Goal: Information Seeking & Learning: Understand process/instructions

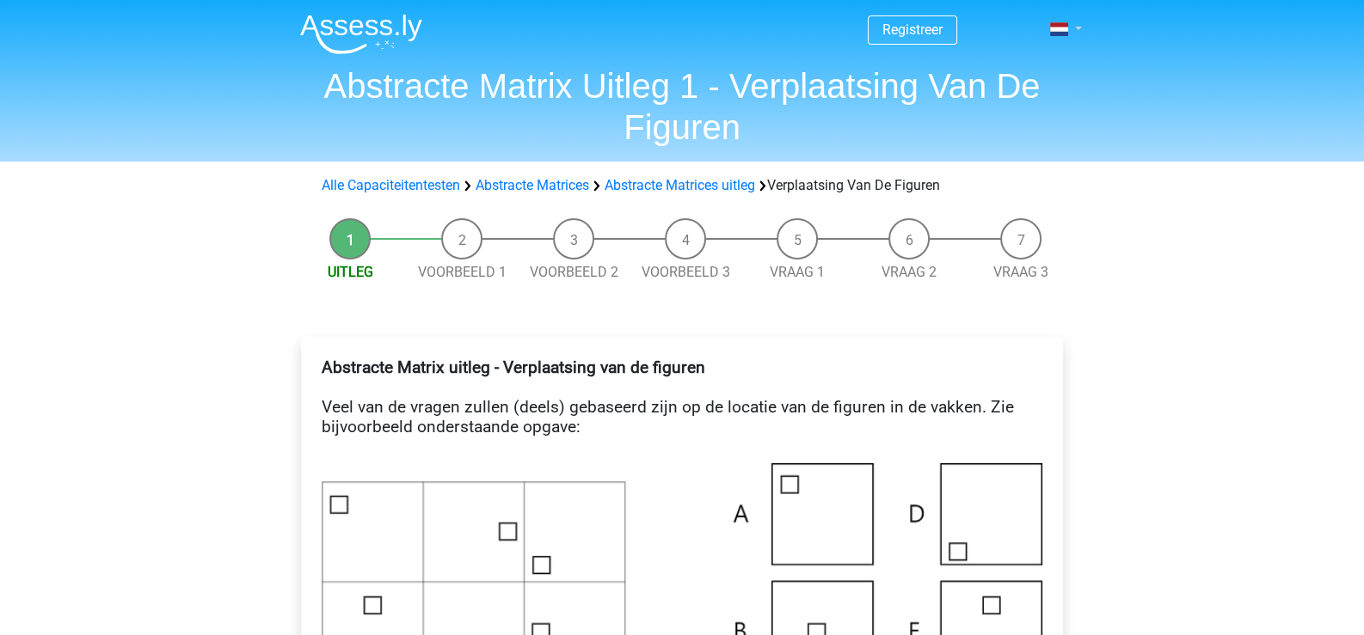
click at [1077, 33] on link at bounding box center [1060, 29] width 34 height 21
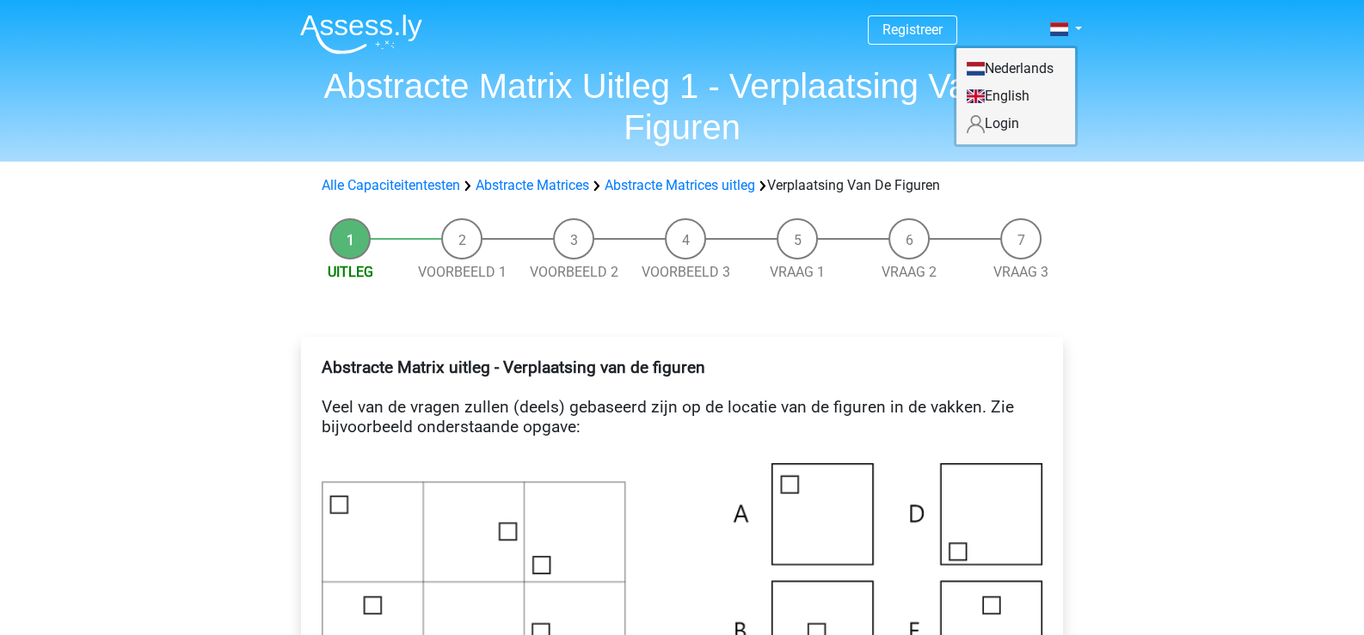
click at [1048, 86] on link "English" at bounding box center [1015, 97] width 119 height 28
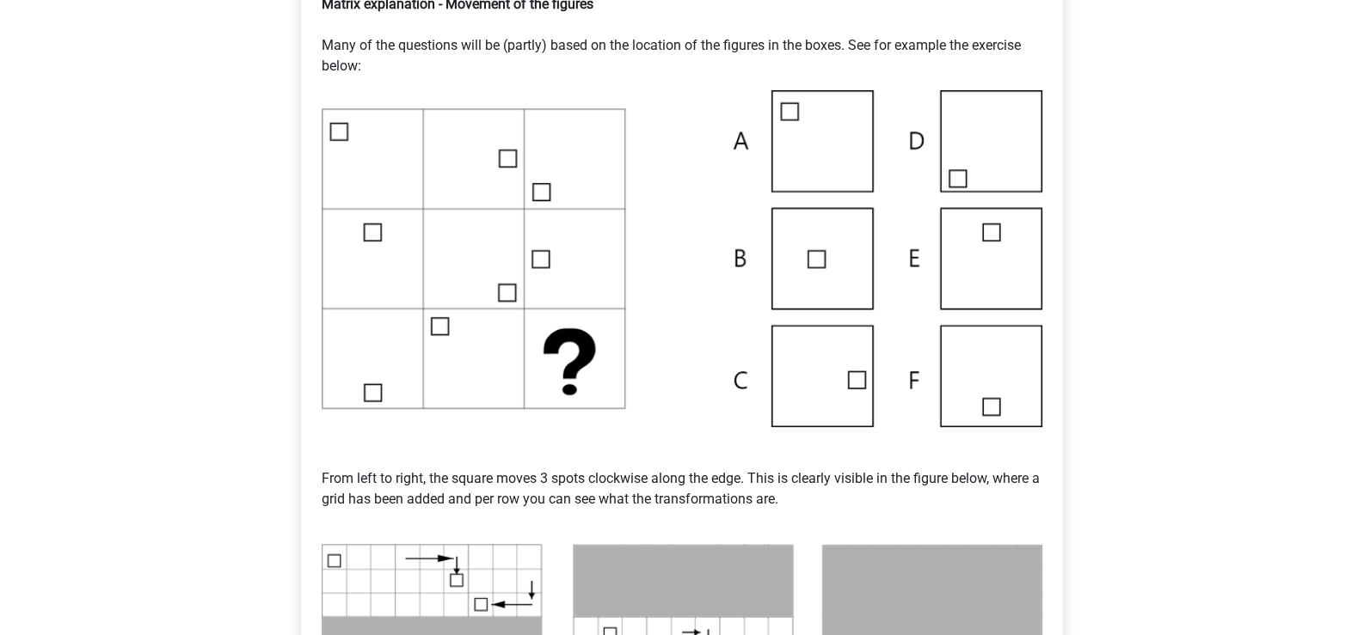
scroll to position [258, 0]
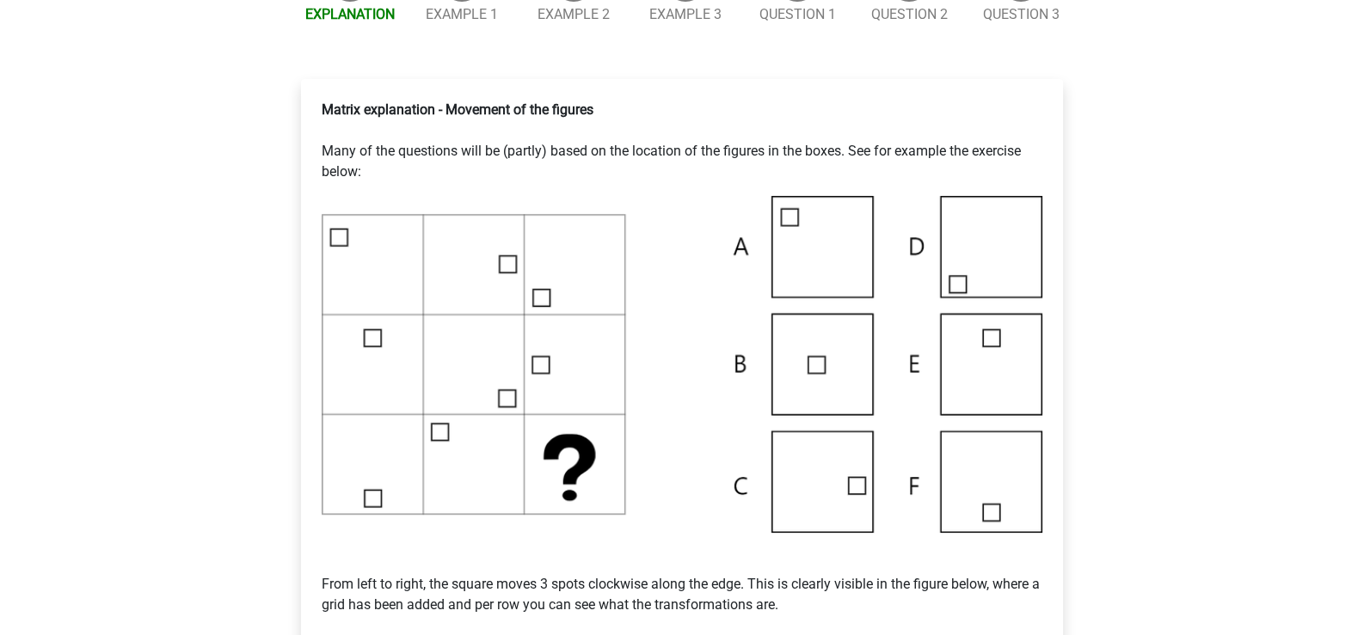
click at [829, 476] on img at bounding box center [682, 364] width 721 height 337
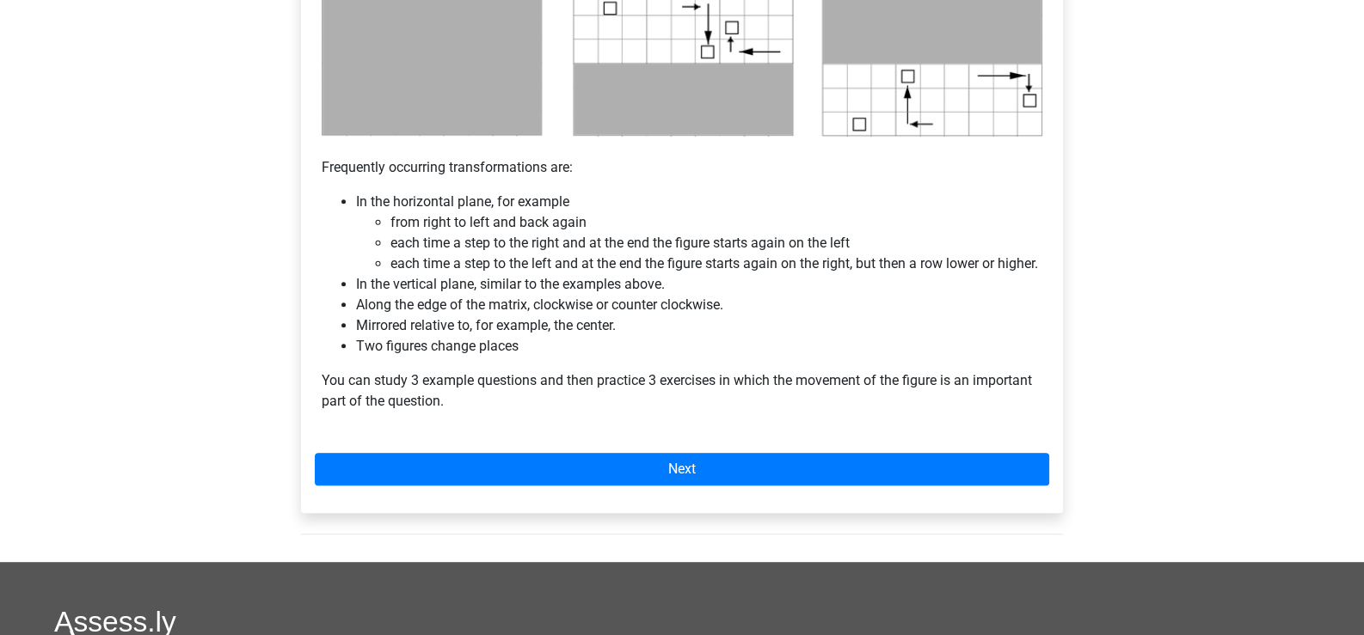
scroll to position [1032, 0]
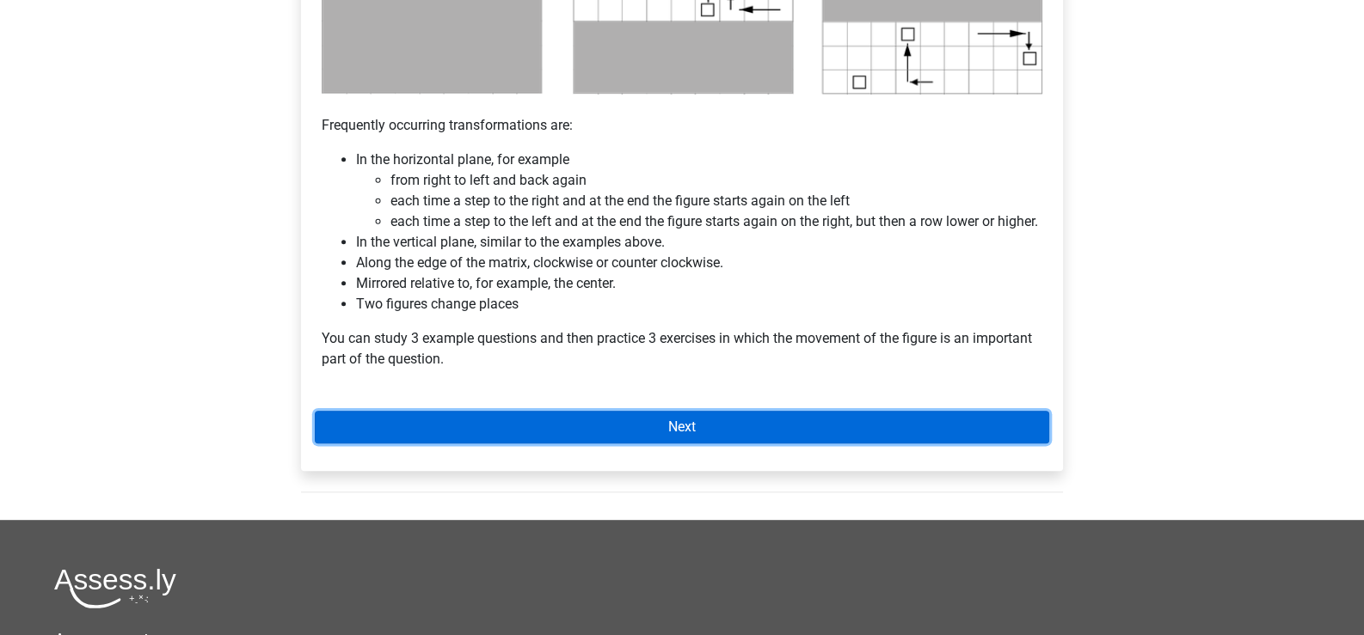
click at [706, 436] on link "Next" at bounding box center [682, 427] width 734 height 33
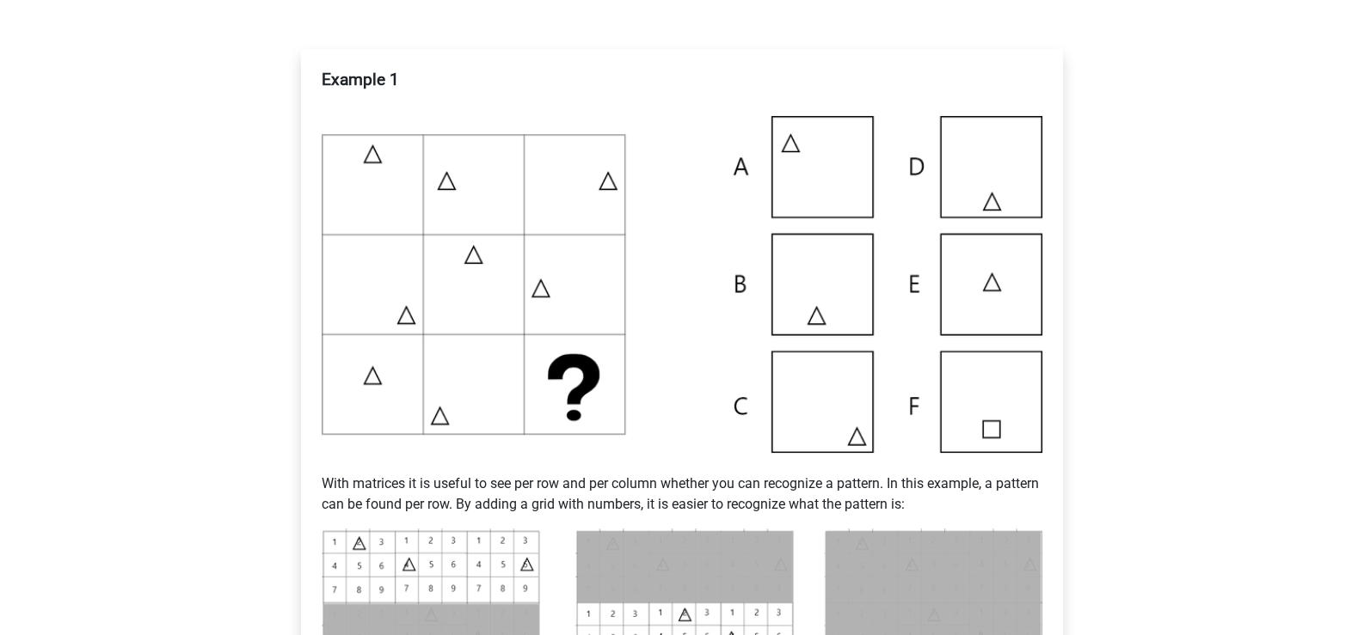
scroll to position [258, 0]
